Goal: Transaction & Acquisition: Download file/media

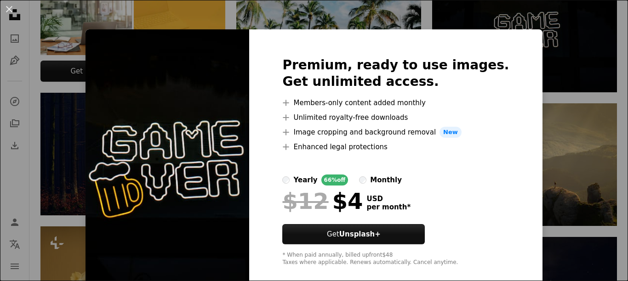
click at [403, 20] on div "An X shape Premium, ready to use images. Get unlimited access. A plus sign Memb…" at bounding box center [314, 140] width 628 height 281
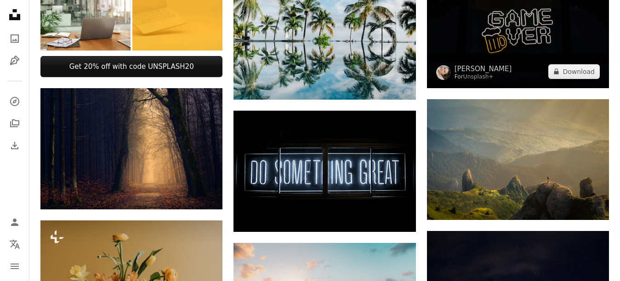
click at [491, 25] on img at bounding box center [518, 27] width 182 height 121
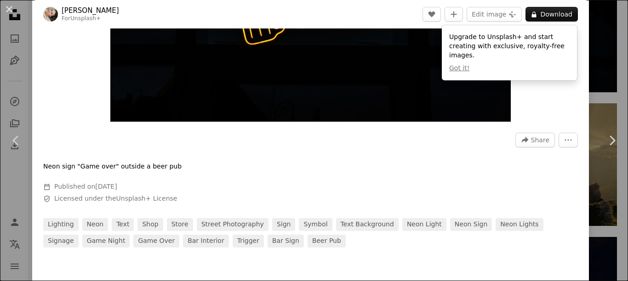
scroll to position [92, 0]
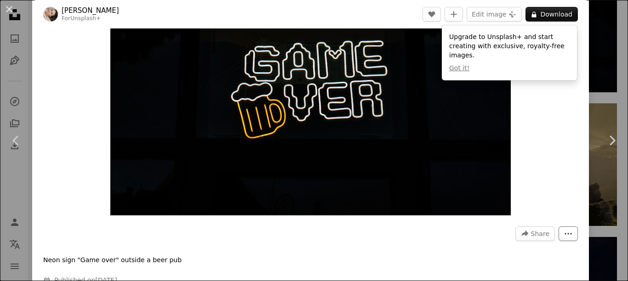
click at [564, 232] on icon "More Actions" at bounding box center [568, 234] width 8 height 8
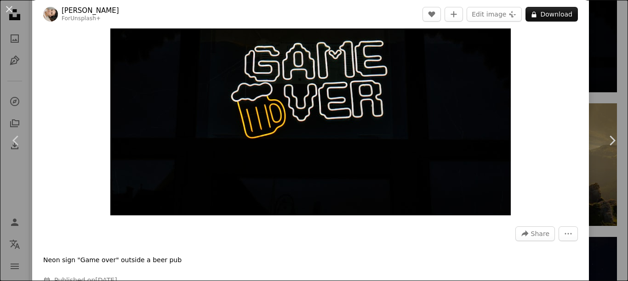
click at [513, 169] on dialog "An X shape Chevron left Chevron right [PERSON_NAME] For Unsplash+ A heart A plu…" at bounding box center [314, 140] width 628 height 281
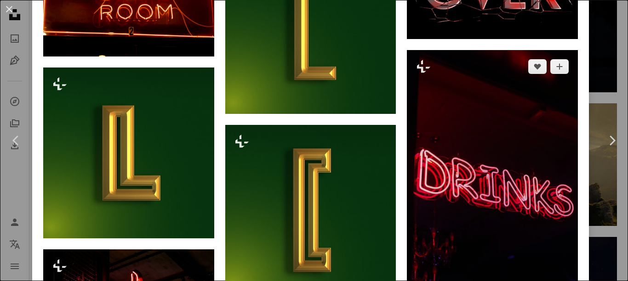
scroll to position [598, 0]
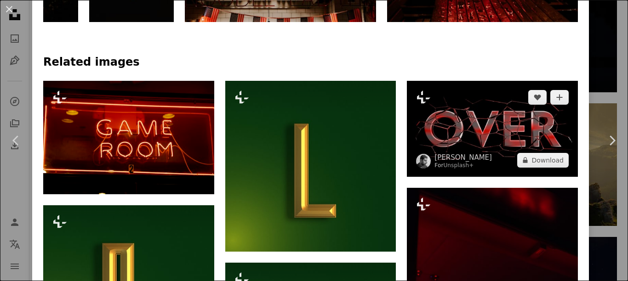
click at [441, 101] on img at bounding box center [492, 129] width 171 height 96
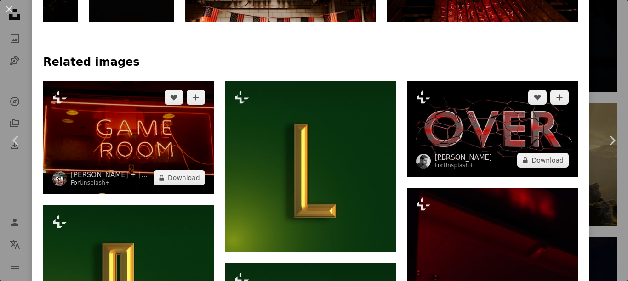
drag, startPoint x: 441, startPoint y: 101, endPoint x: 136, endPoint y: 189, distance: 317.9
click at [441, 101] on img at bounding box center [492, 129] width 171 height 96
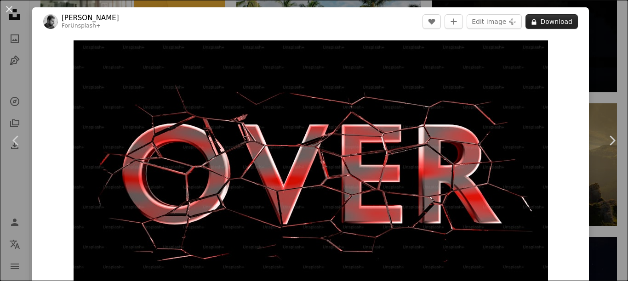
click at [546, 16] on button "A lock Download" at bounding box center [551, 21] width 52 height 15
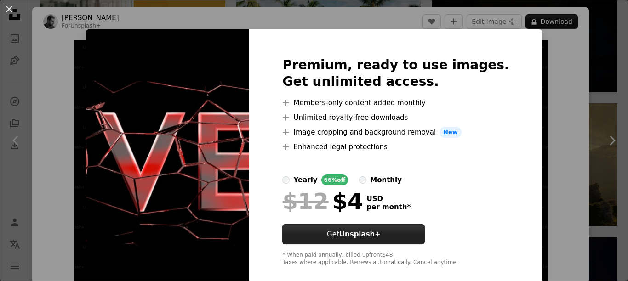
click at [363, 229] on button "Get Unsplash+" at bounding box center [353, 234] width 143 height 20
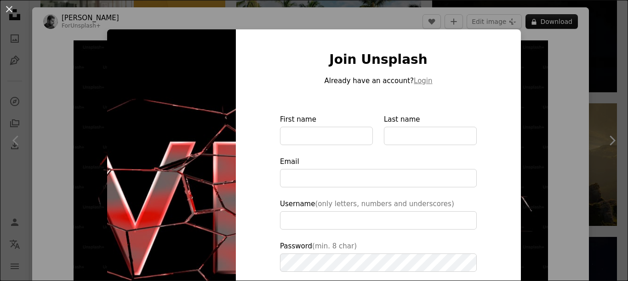
click at [107, 159] on img at bounding box center [171, 207] width 129 height 357
click at [113, 159] on img at bounding box center [171, 207] width 129 height 357
click at [171, 107] on img at bounding box center [171, 207] width 129 height 357
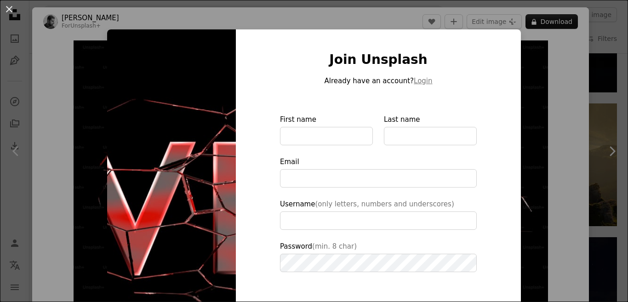
click at [617, 7] on div "An X shape Join Unsplash Already have an account? Login First name Last name Em…" at bounding box center [314, 151] width 628 height 302
